Goal: Answer question/provide support

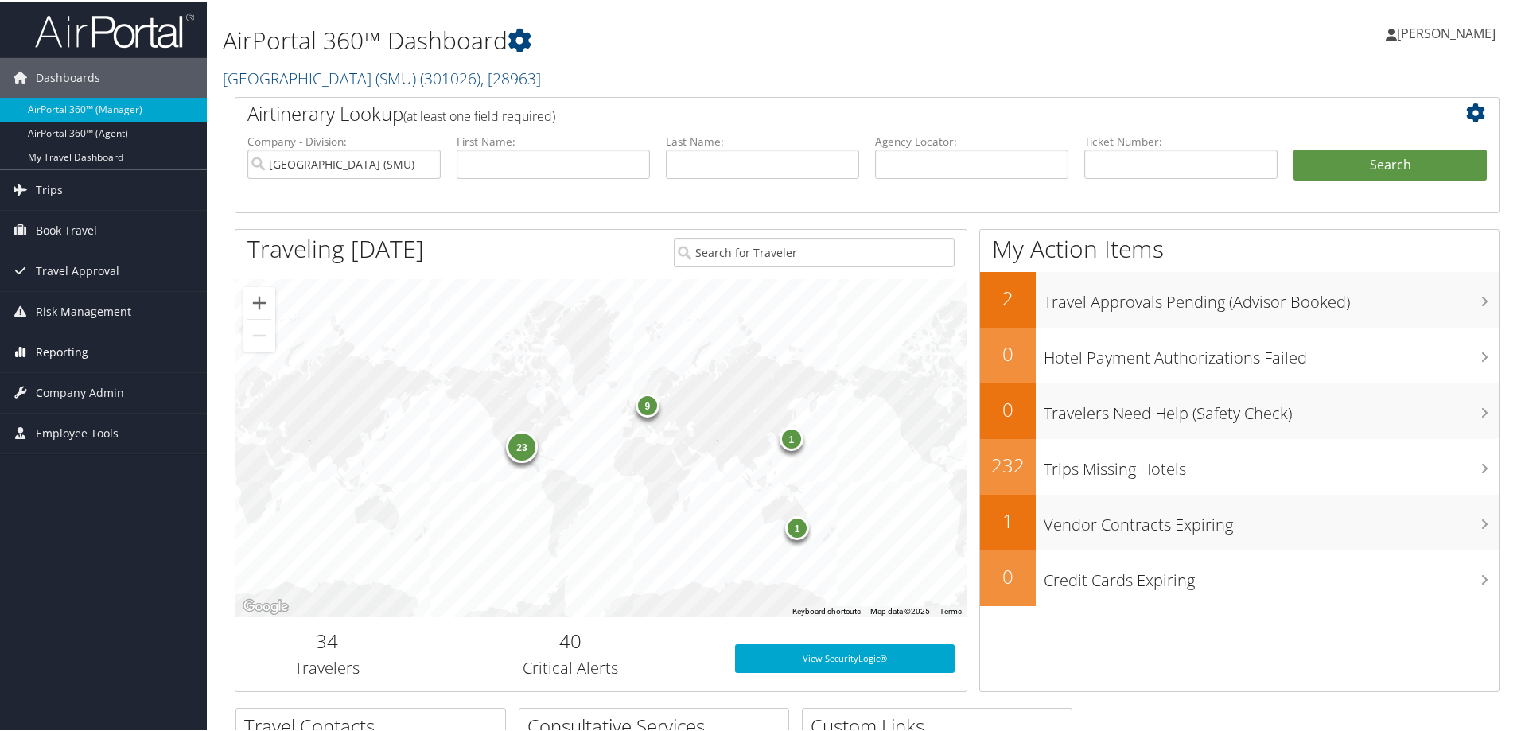
click at [75, 352] on span "Reporting" at bounding box center [62, 351] width 52 height 40
click at [52, 188] on span "Trips" at bounding box center [49, 189] width 27 height 40
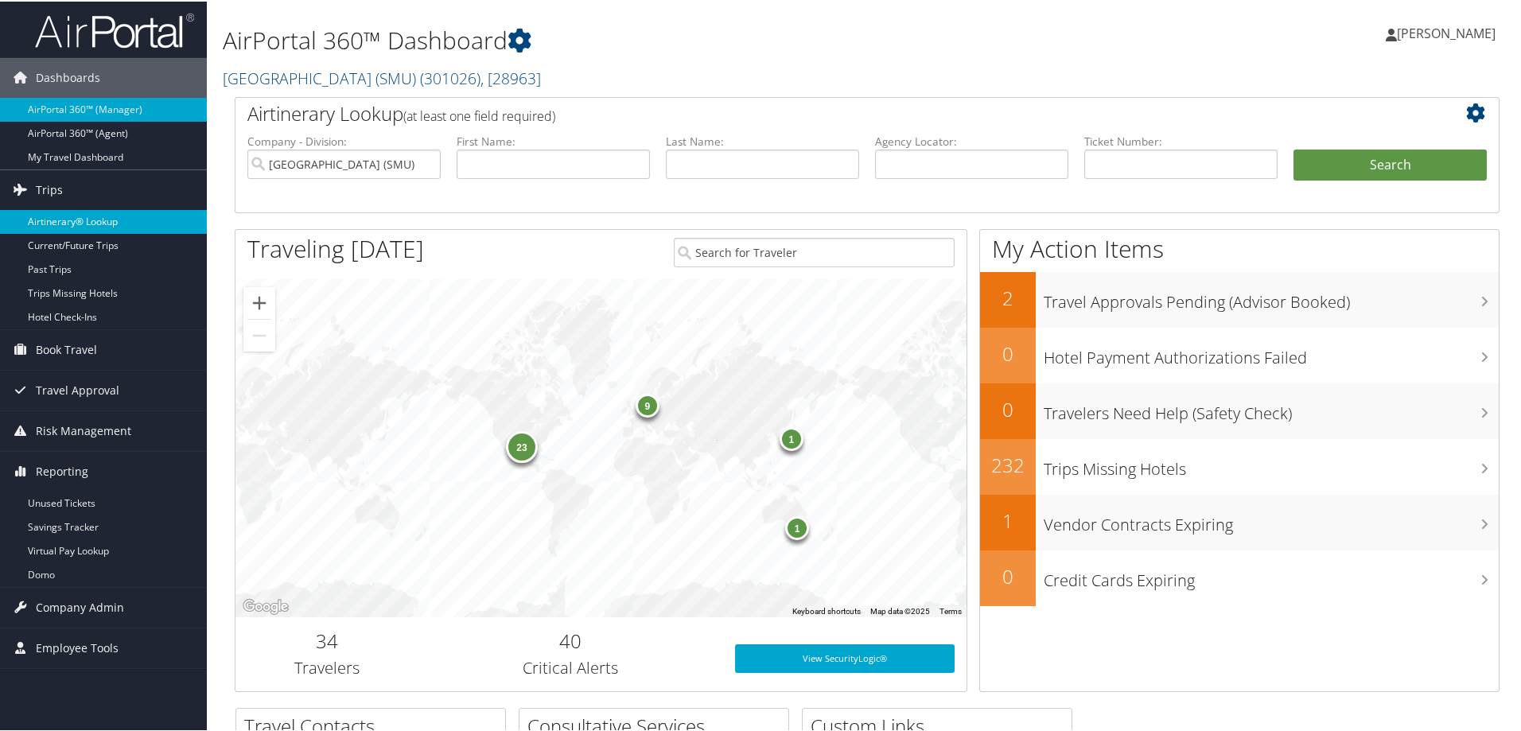
click at [65, 217] on link "Airtinerary® Lookup" at bounding box center [103, 220] width 207 height 24
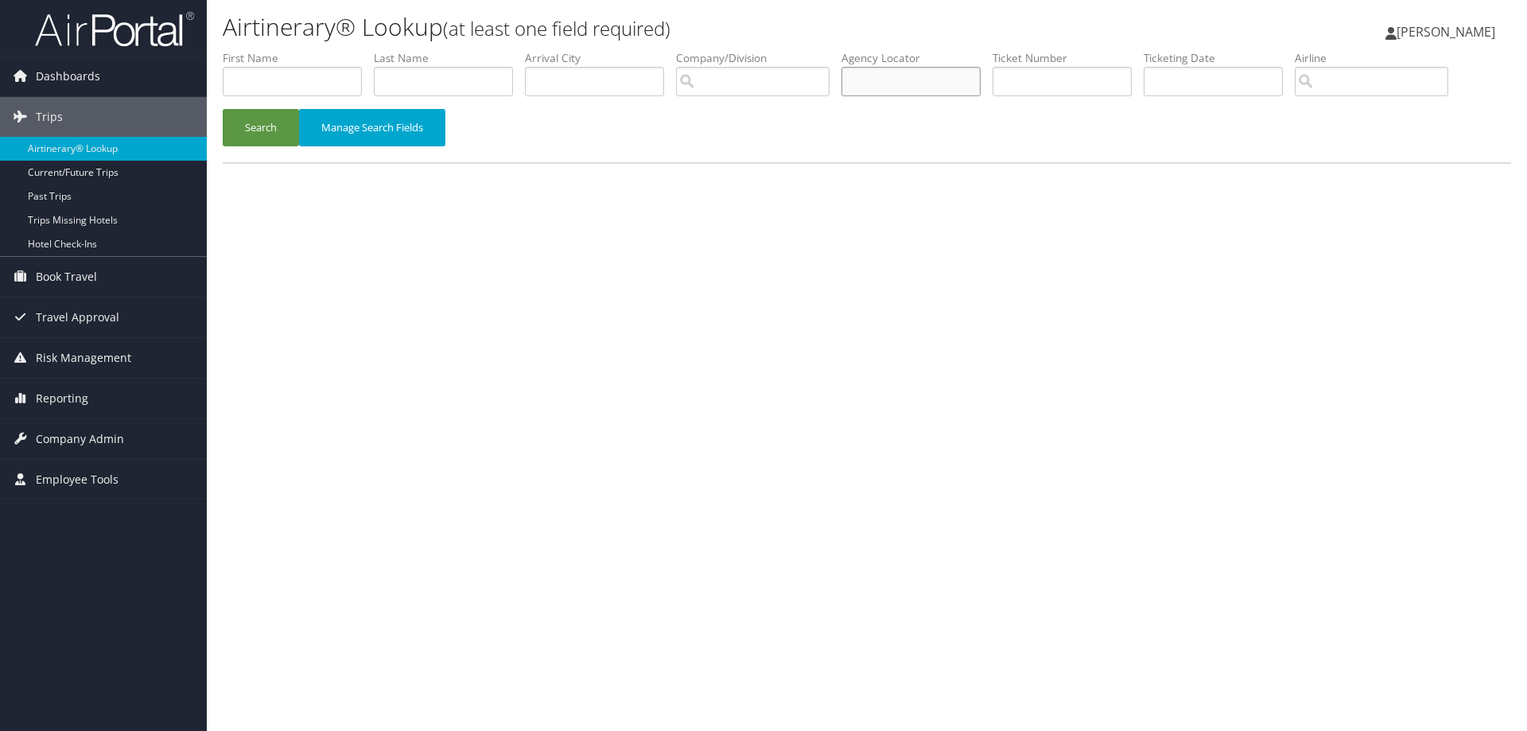
click at [913, 75] on input "text" at bounding box center [910, 81] width 139 height 29
type input "dhz3z4"
click at [223, 109] on button "Search" at bounding box center [261, 127] width 76 height 37
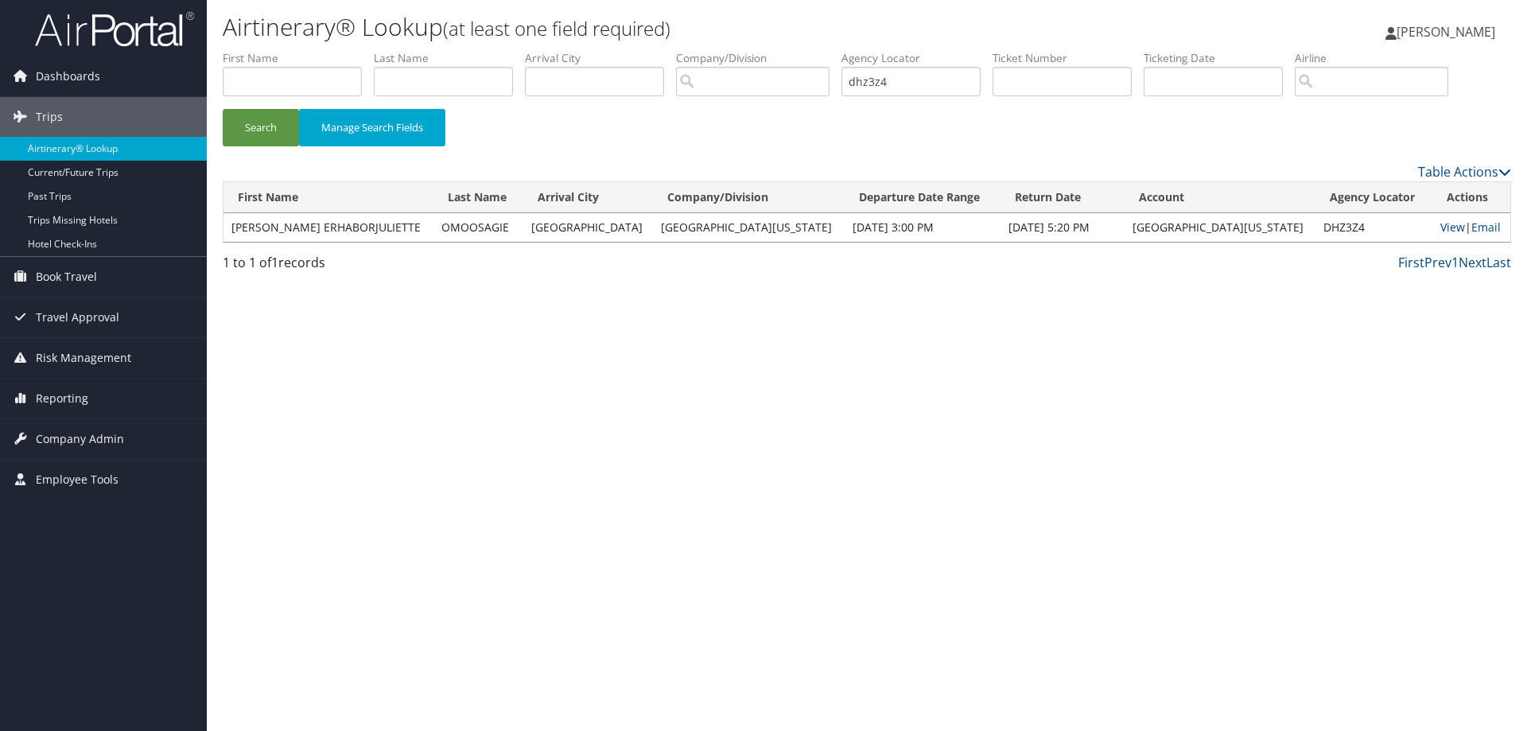
click at [1440, 223] on link "View" at bounding box center [1452, 226] width 25 height 15
click at [1475, 226] on link "Email" at bounding box center [1485, 226] width 29 height 15
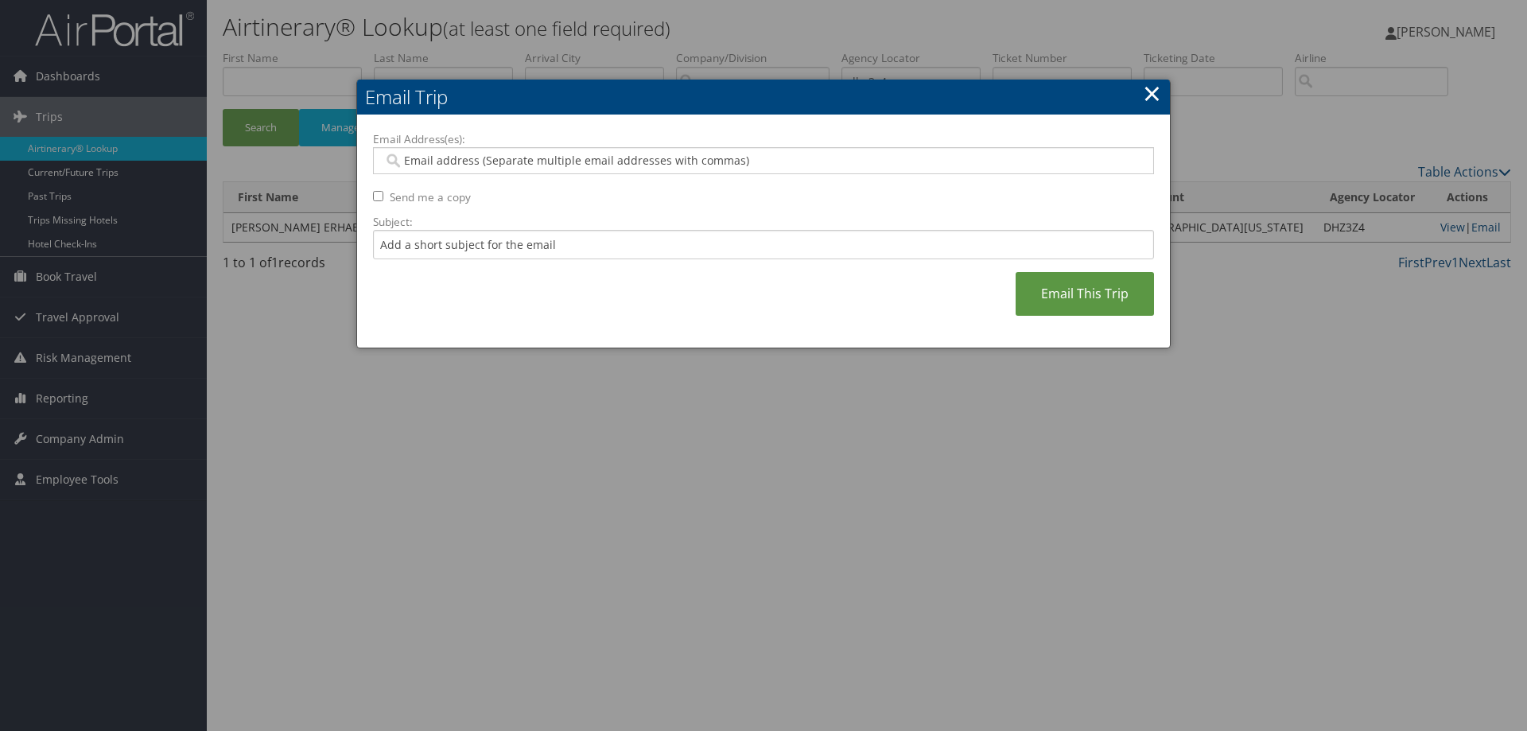
click at [409, 158] on input "Email Address(es):" at bounding box center [762, 161] width 759 height 16
click at [413, 160] on input "Email Address(es):" at bounding box center [762, 161] width 759 height 16
type input "pabailey2@ua.edu"
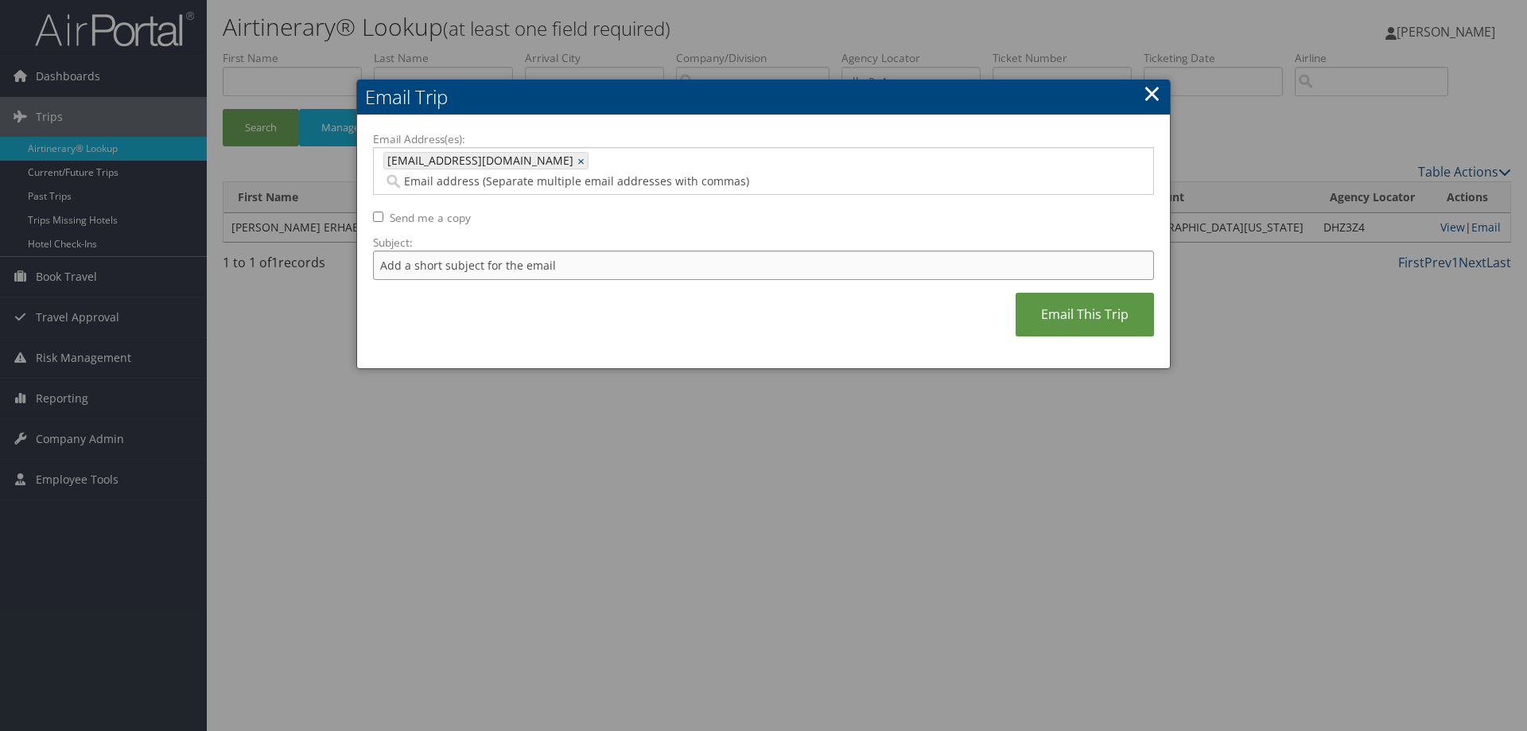
click at [550, 251] on input "Subject:" at bounding box center [763, 265] width 781 height 29
type input "Here is the receipt you requested"
click at [1090, 301] on link "Email This Trip" at bounding box center [1085, 315] width 138 height 44
